Goal: Find contact information: Find contact information

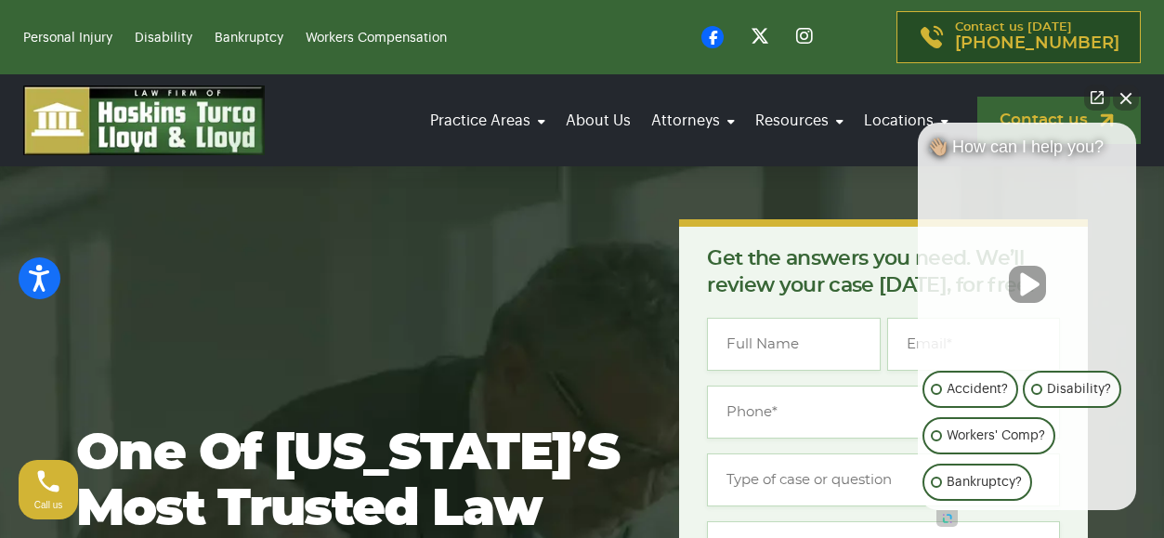
click at [1139, 98] on link "Contact us" at bounding box center [1059, 120] width 164 height 47
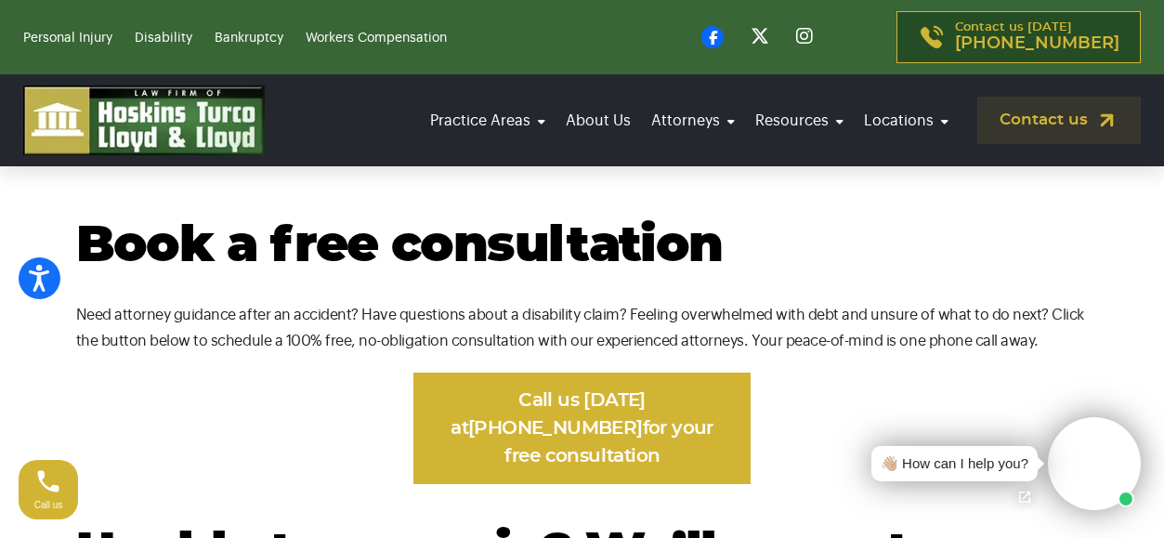
scroll to position [994, 0]
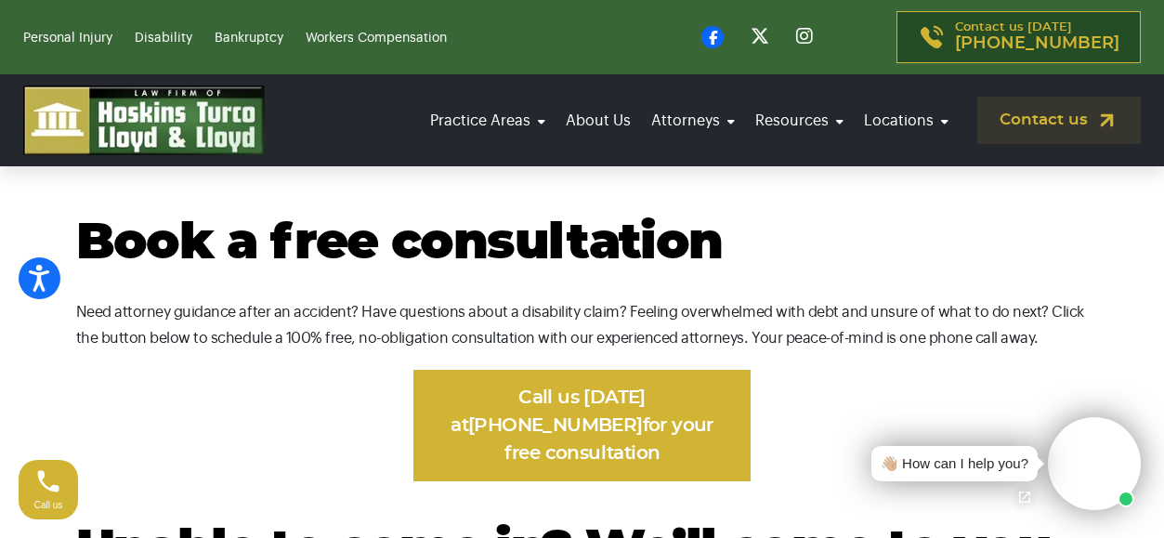
click at [1095, 454] on video at bounding box center [1094, 463] width 93 height 93
